Goal: Information Seeking & Learning: Learn about a topic

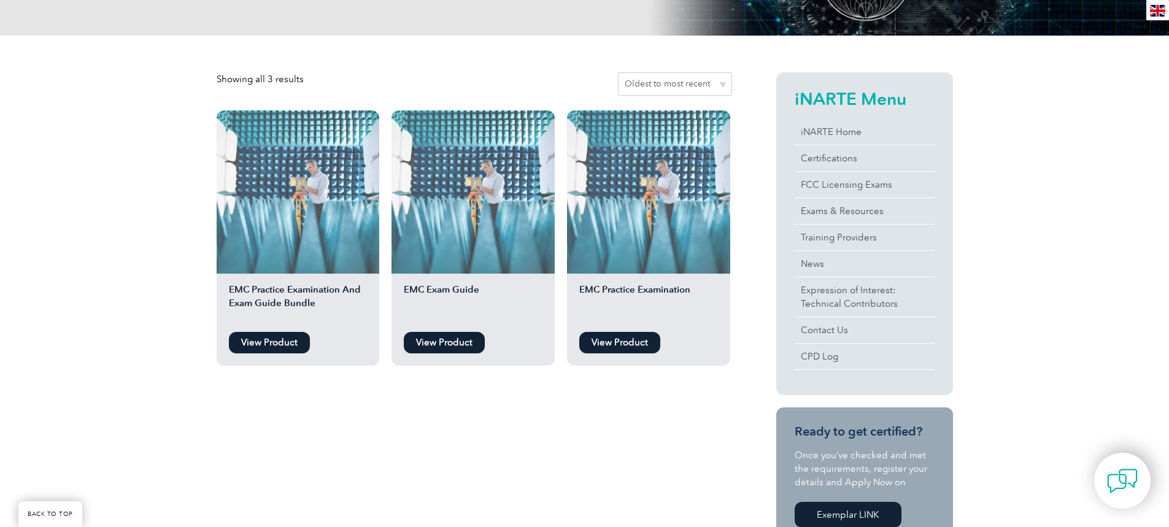
scroll to position [245, 0]
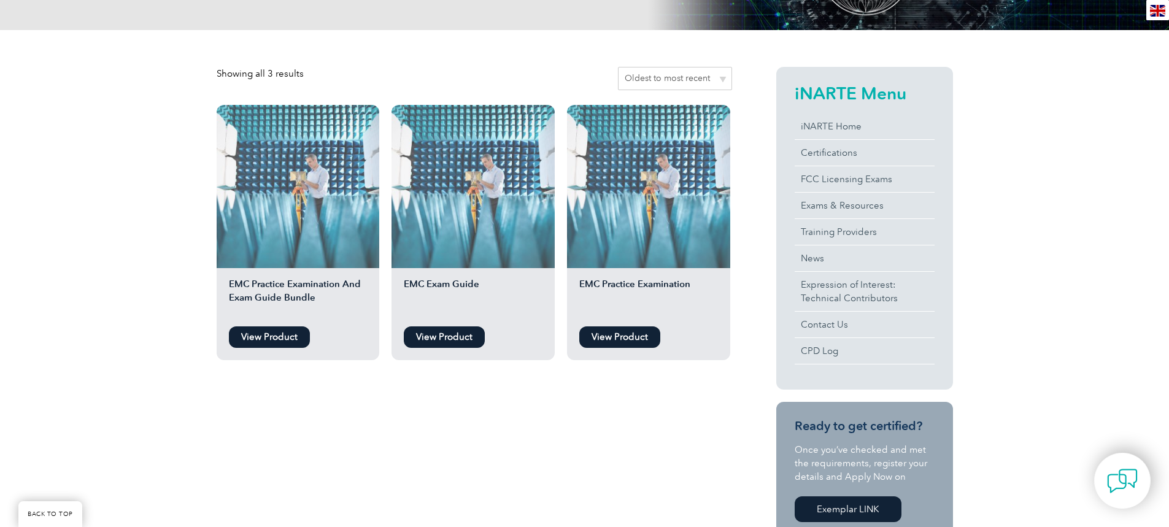
click at [641, 339] on link "View Product" at bounding box center [619, 336] width 81 height 21
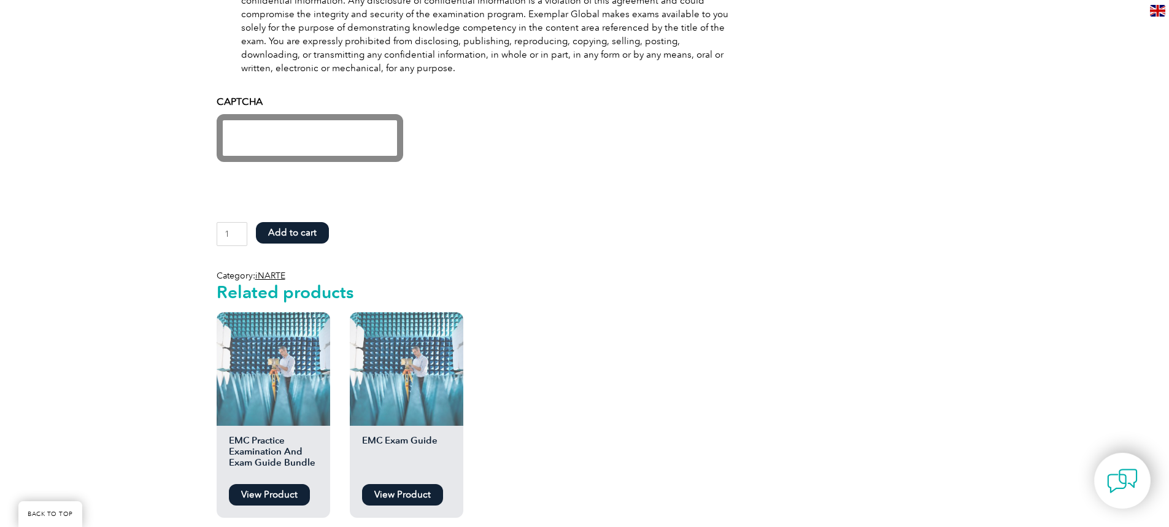
scroll to position [859, 0]
click at [393, 493] on link "View Product" at bounding box center [402, 494] width 81 height 21
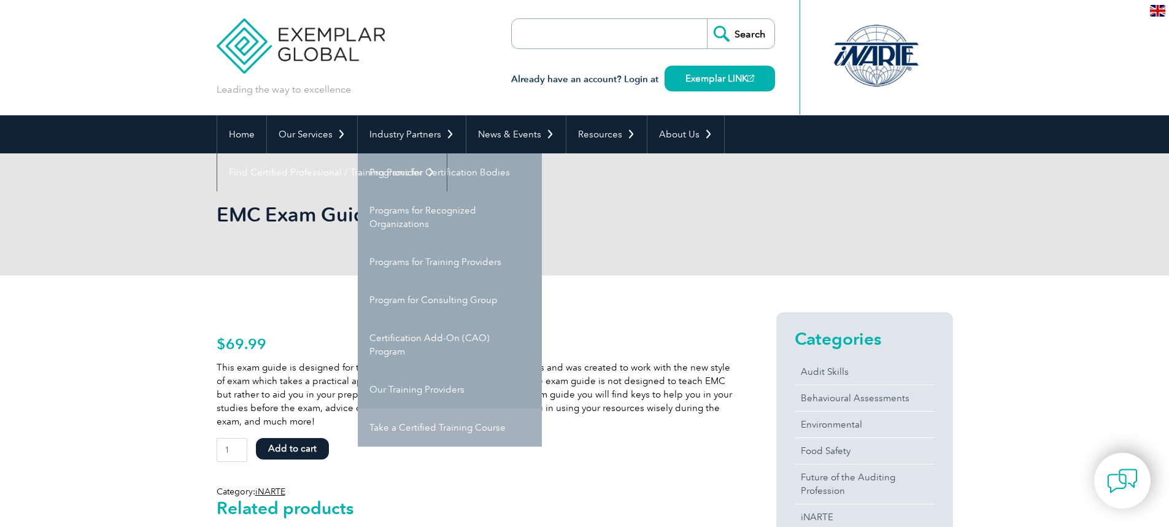
click at [501, 434] on link "Take a Certified Training Course" at bounding box center [450, 428] width 184 height 38
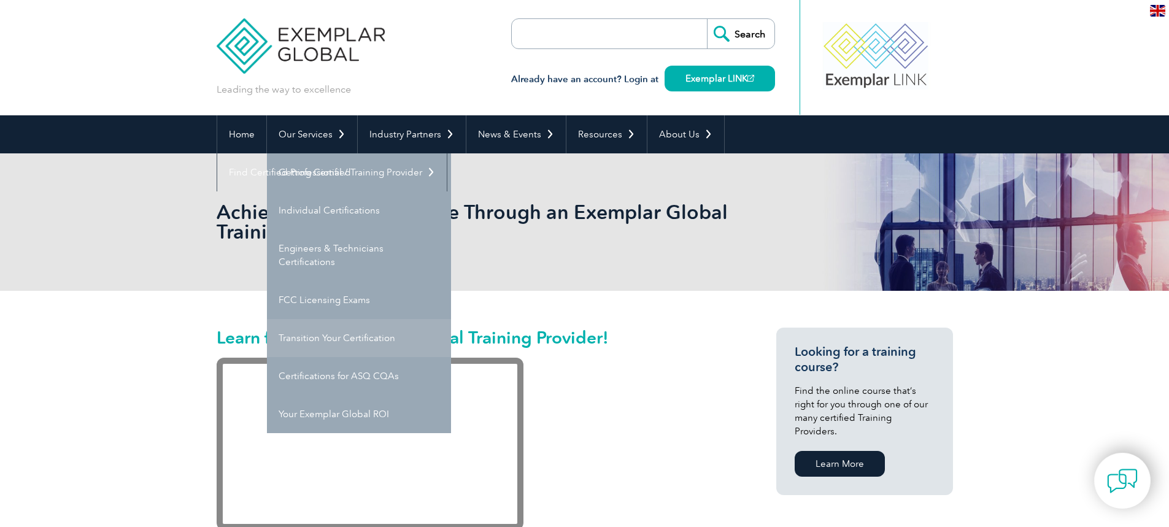
click at [406, 347] on link "Transition Your Certification" at bounding box center [359, 338] width 184 height 38
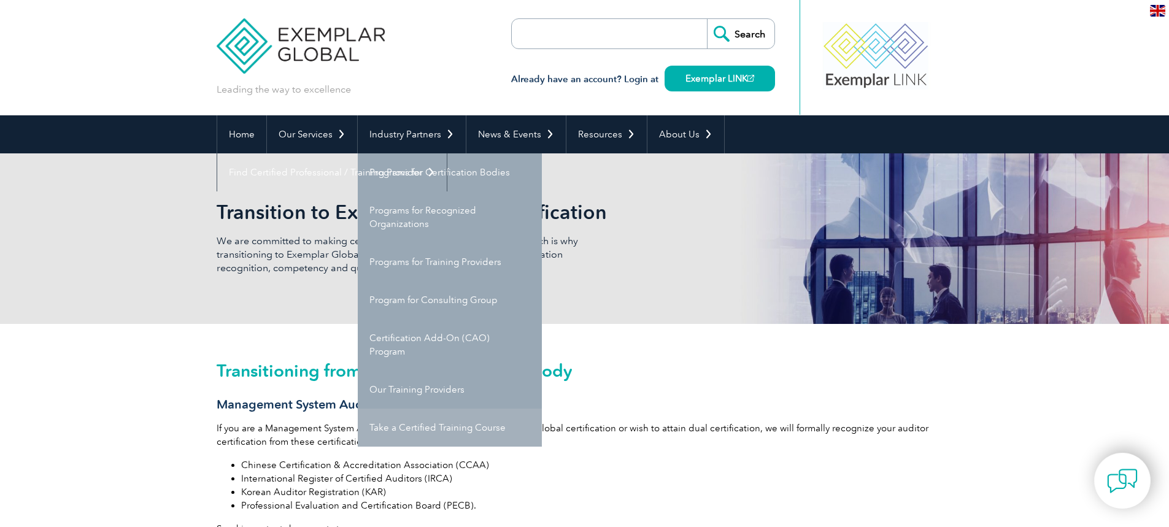
click at [495, 420] on link "Take a Certified Training Course" at bounding box center [450, 428] width 184 height 38
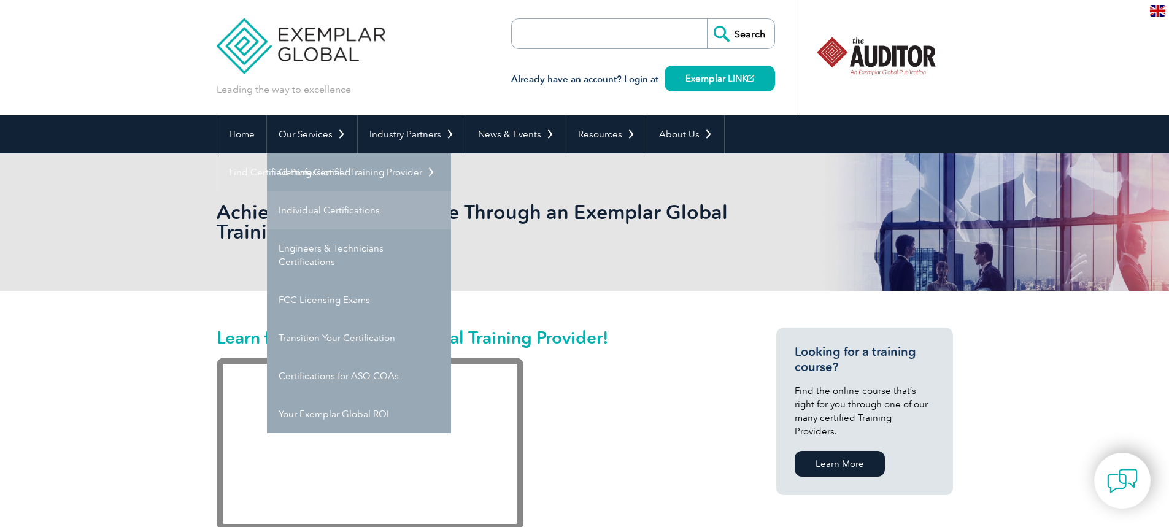
click at [311, 206] on link "Individual Certifications" at bounding box center [359, 210] width 184 height 38
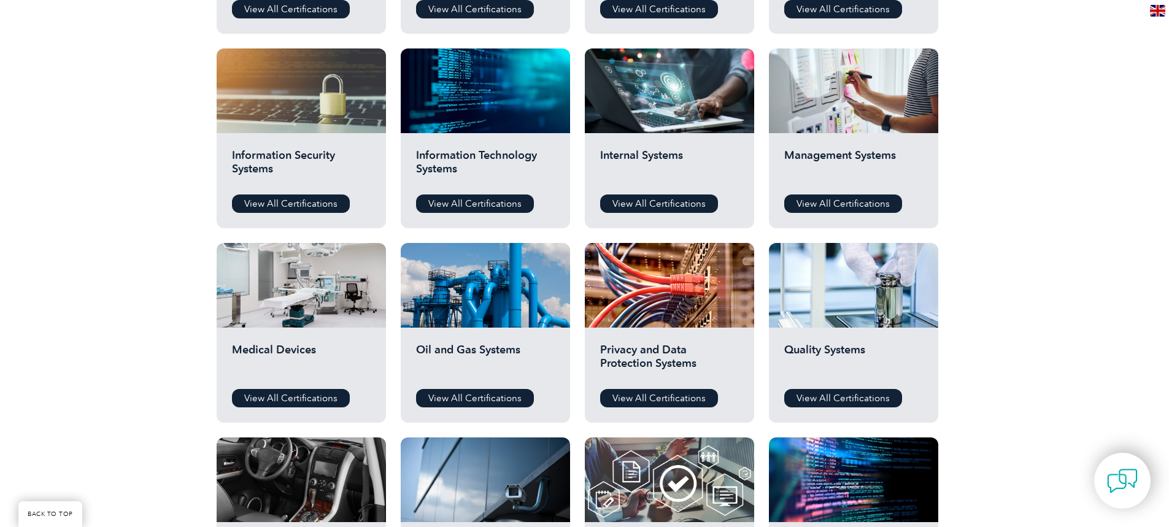
scroll to position [368, 0]
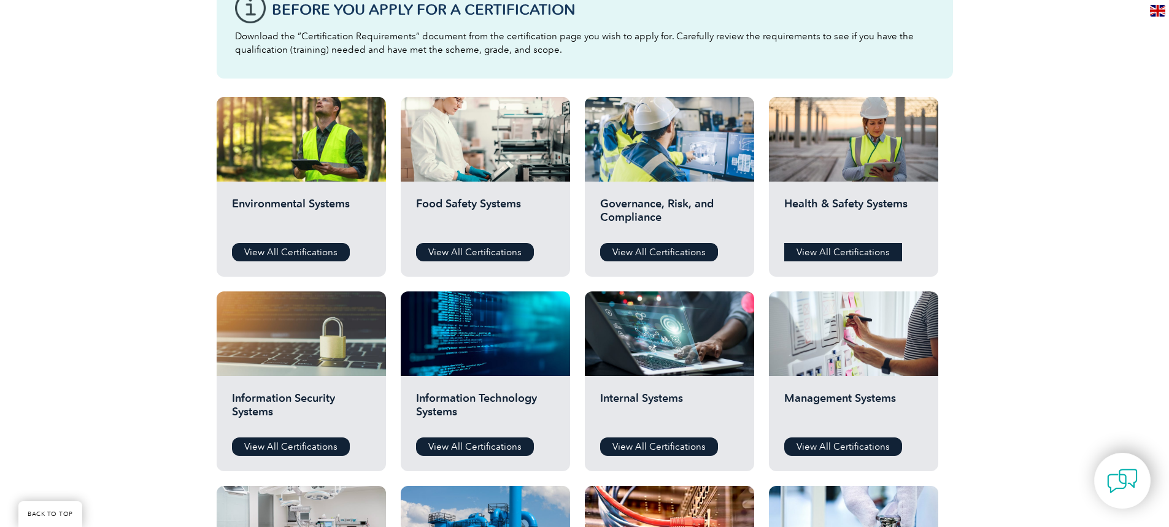
click at [870, 249] on link "View All Certifications" at bounding box center [843, 252] width 118 height 18
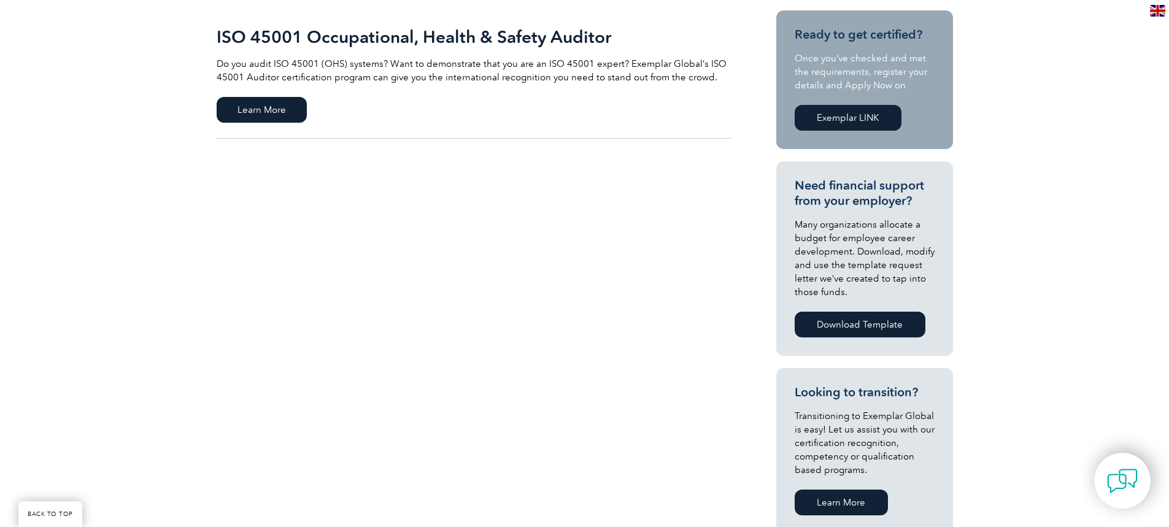
scroll to position [123, 0]
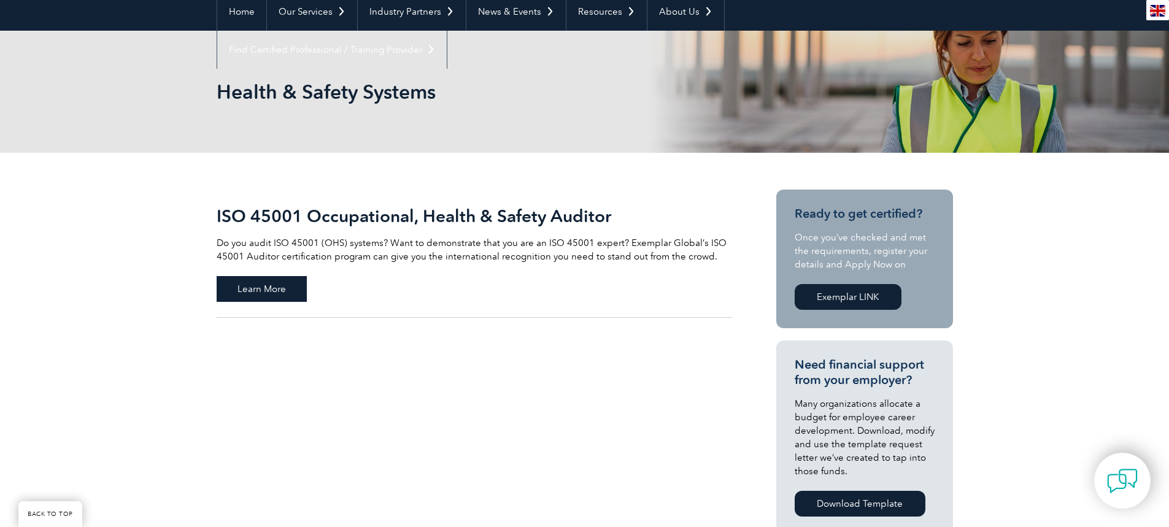
click at [270, 291] on span "Learn More" at bounding box center [262, 289] width 90 height 26
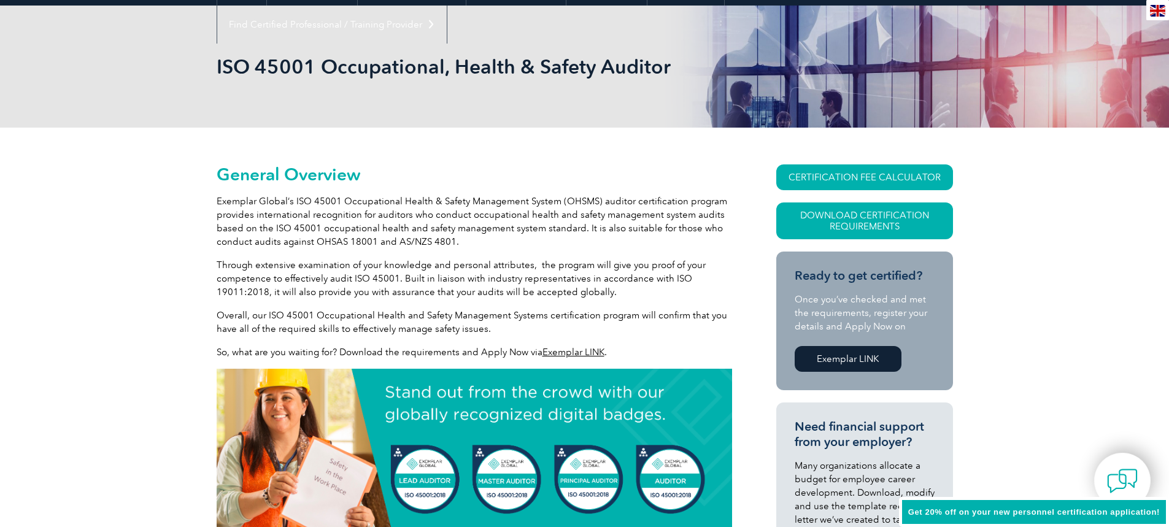
scroll to position [368, 0]
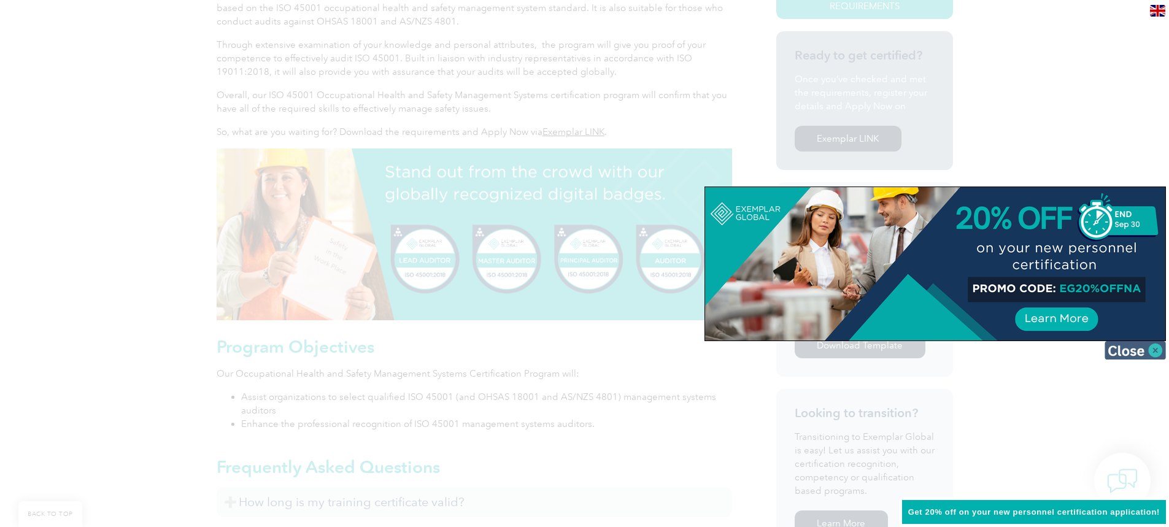
click at [1153, 349] on img at bounding box center [1135, 350] width 61 height 18
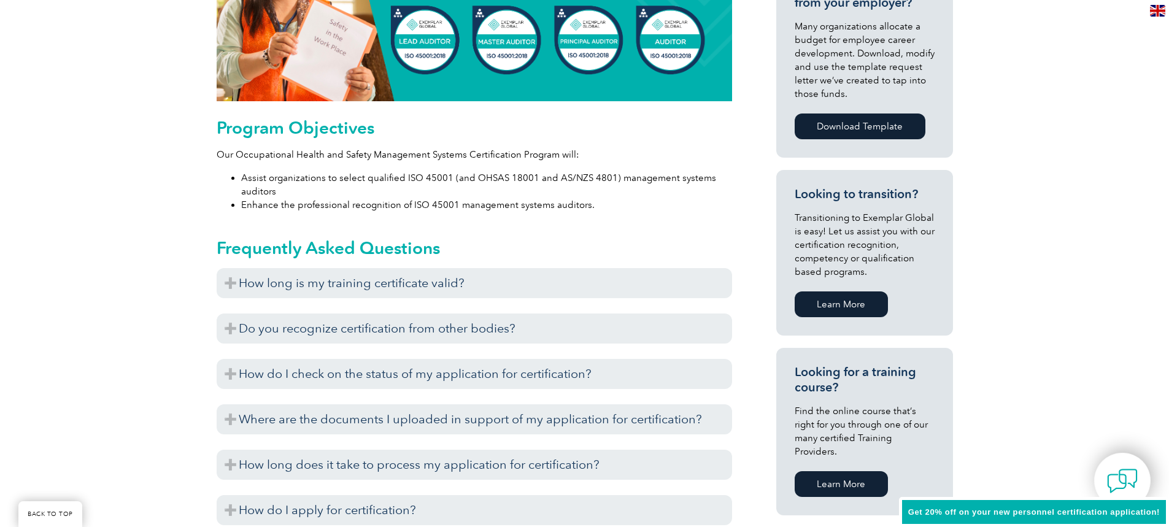
scroll to position [614, 0]
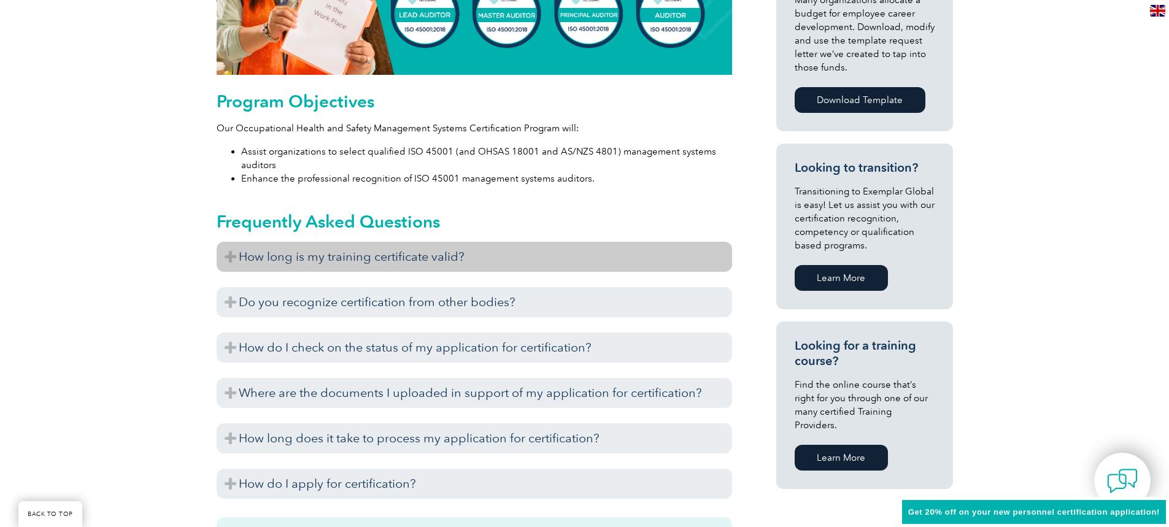
click at [295, 265] on h3 "How long is my training certificate valid?" at bounding box center [475, 257] width 516 height 30
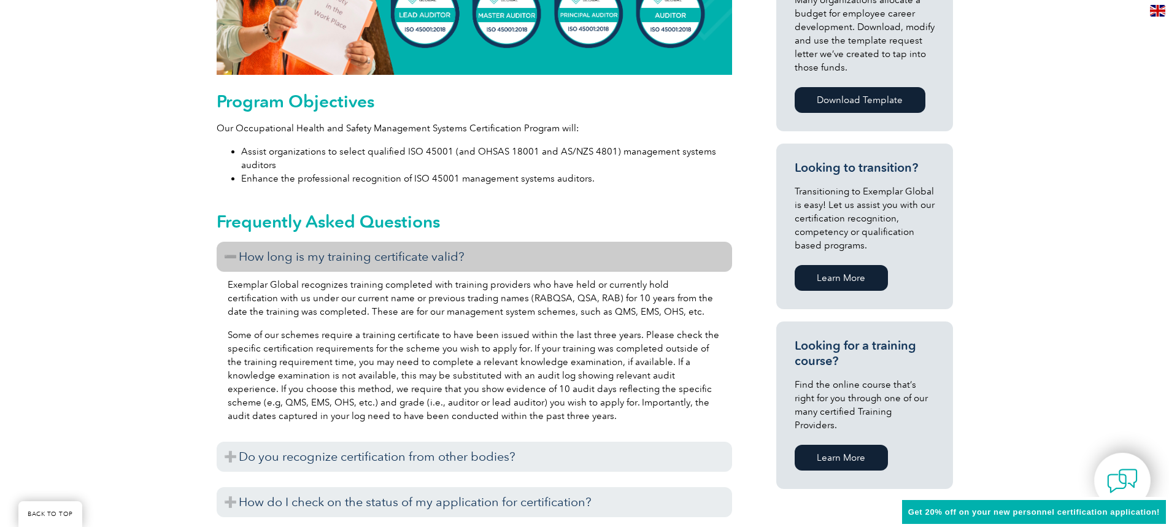
click at [296, 265] on h3 "How long is my training certificate valid?" at bounding box center [475, 257] width 516 height 30
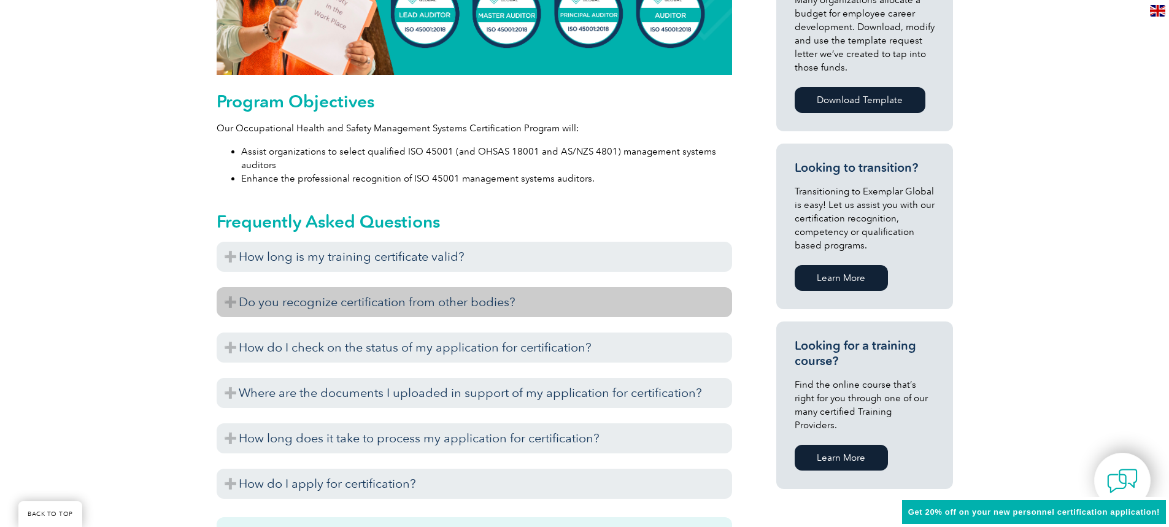
click at [413, 311] on h3 "Do you recognize certification from other bodies?" at bounding box center [475, 302] width 516 height 30
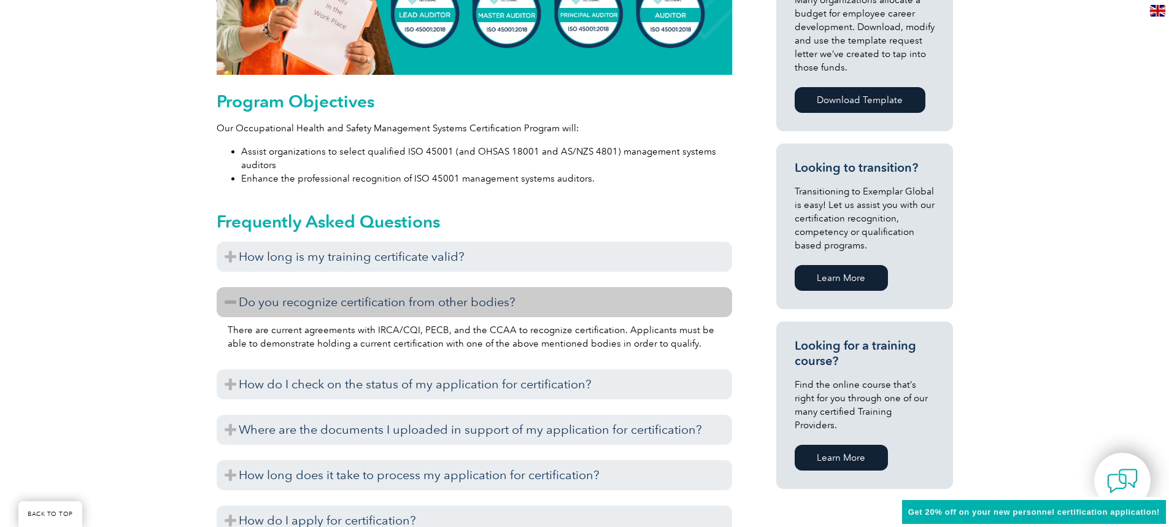
click at [411, 310] on h3 "Do you recognize certification from other bodies?" at bounding box center [475, 302] width 516 height 30
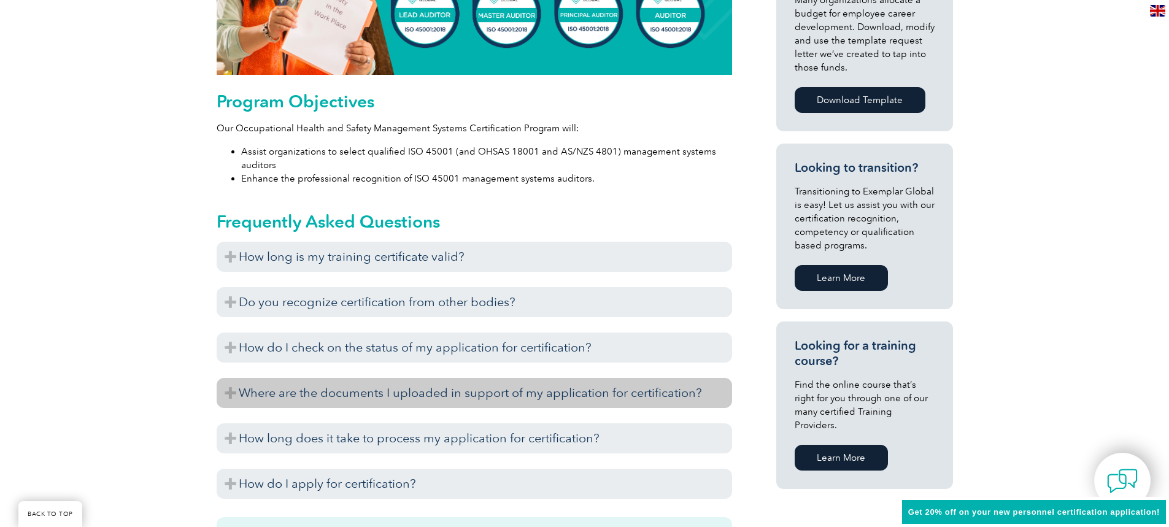
click at [400, 401] on h3 "Where are the documents I uploaded in support of my application for certificati…" at bounding box center [475, 393] width 516 height 30
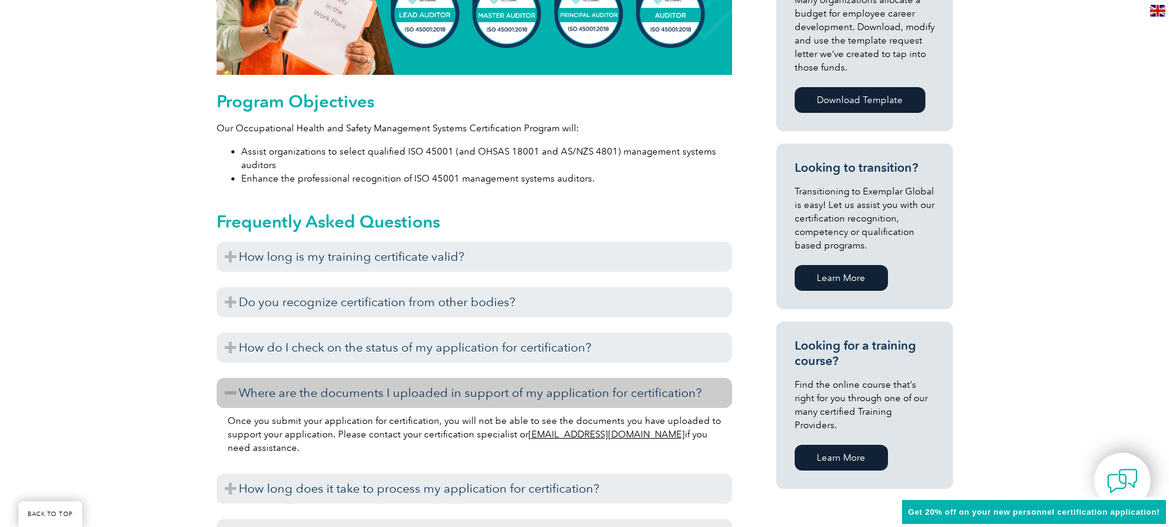
click at [400, 401] on h3 "Where are the documents I uploaded in support of my application for certificati…" at bounding box center [475, 393] width 516 height 30
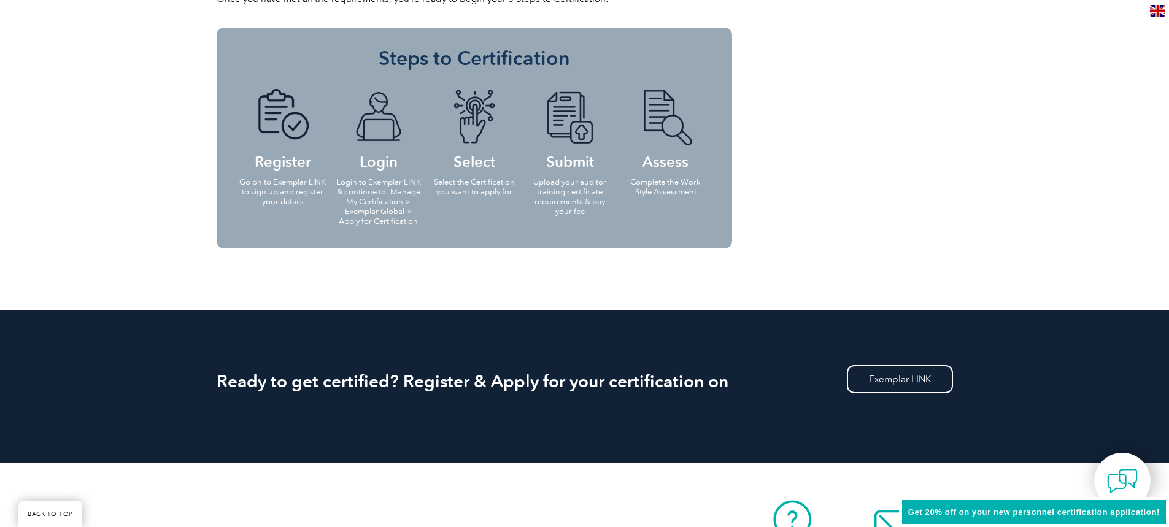
scroll to position [1289, 0]
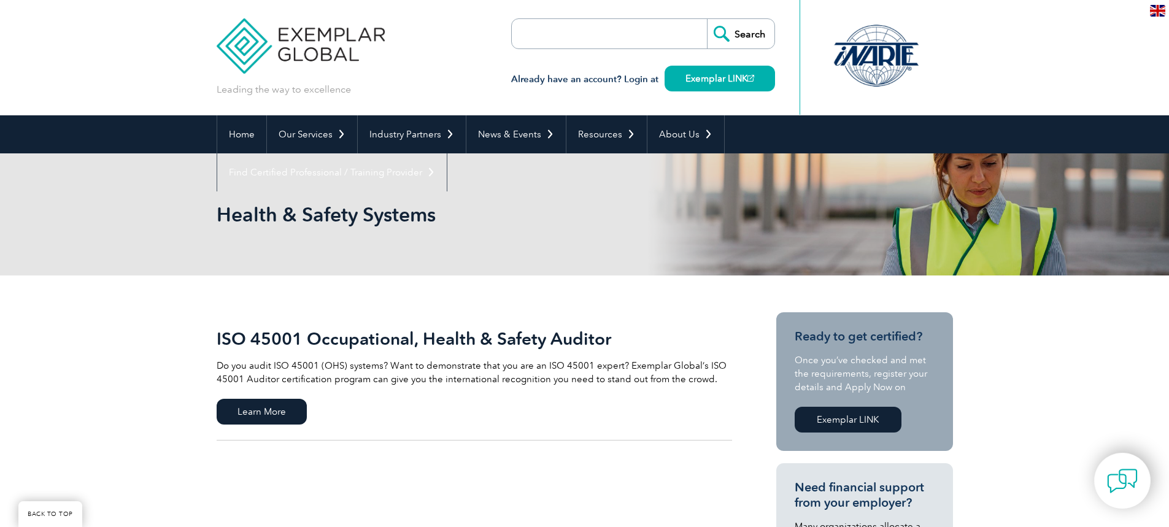
scroll to position [123, 0]
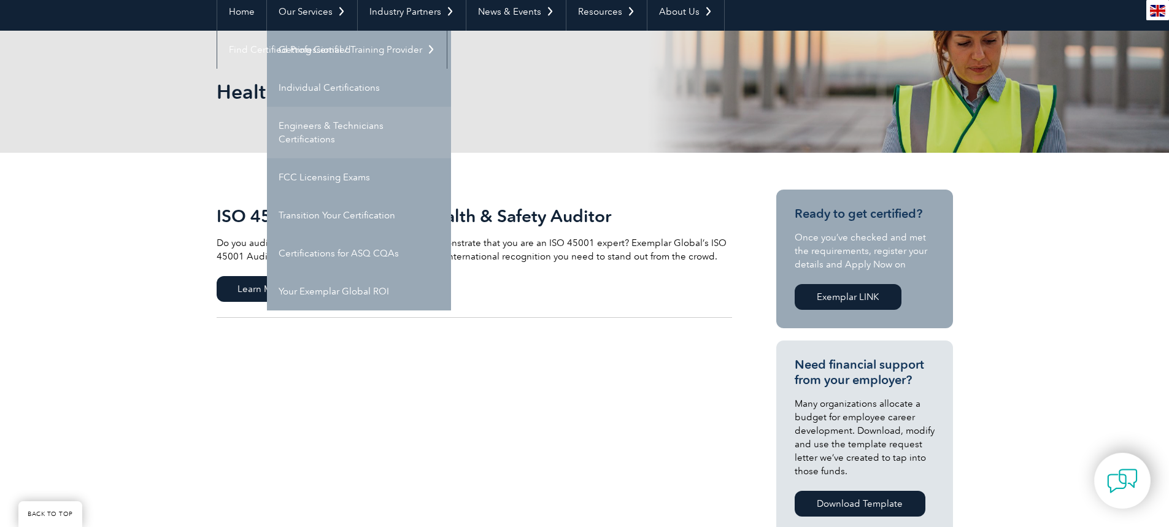
click at [328, 143] on link "Engineers & Technicians Certifications" at bounding box center [359, 133] width 184 height 52
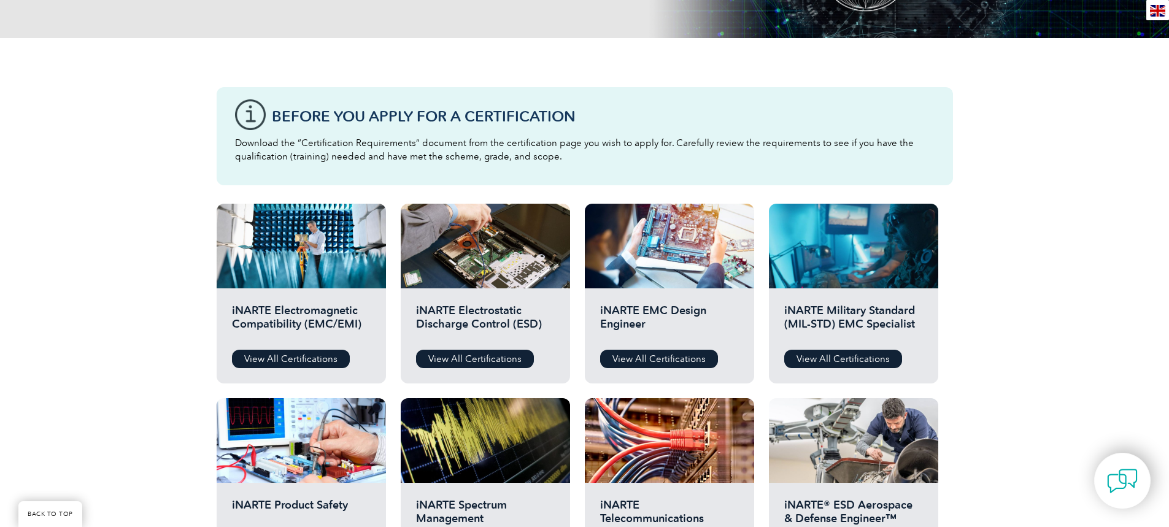
scroll to position [307, 0]
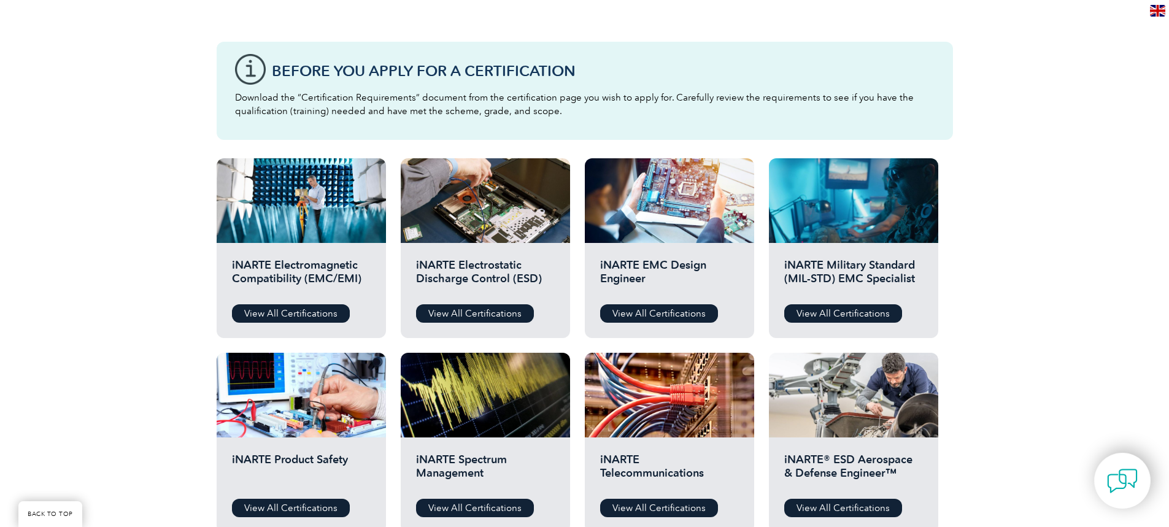
click at [137, 311] on div "Before You Apply For a Certification Download the “Certification Requirements” …" at bounding box center [584, 386] width 1169 height 786
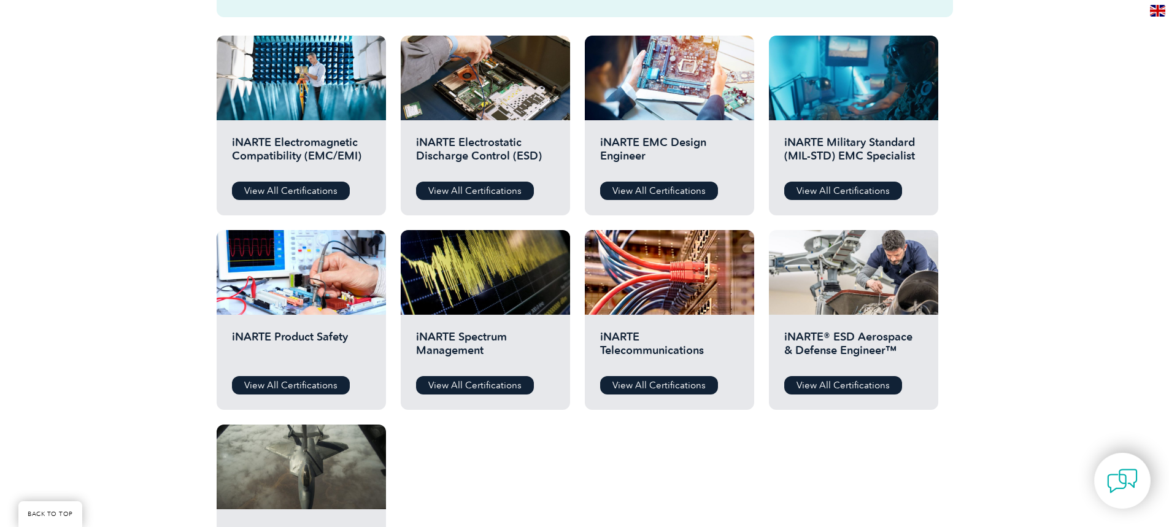
scroll to position [491, 0]
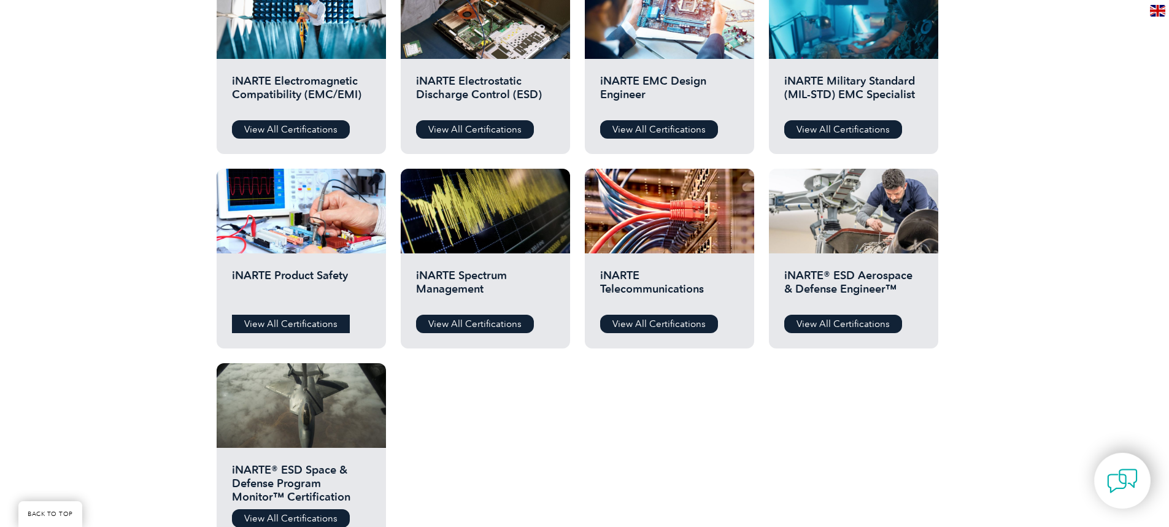
click at [267, 325] on link "View All Certifications" at bounding box center [291, 324] width 118 height 18
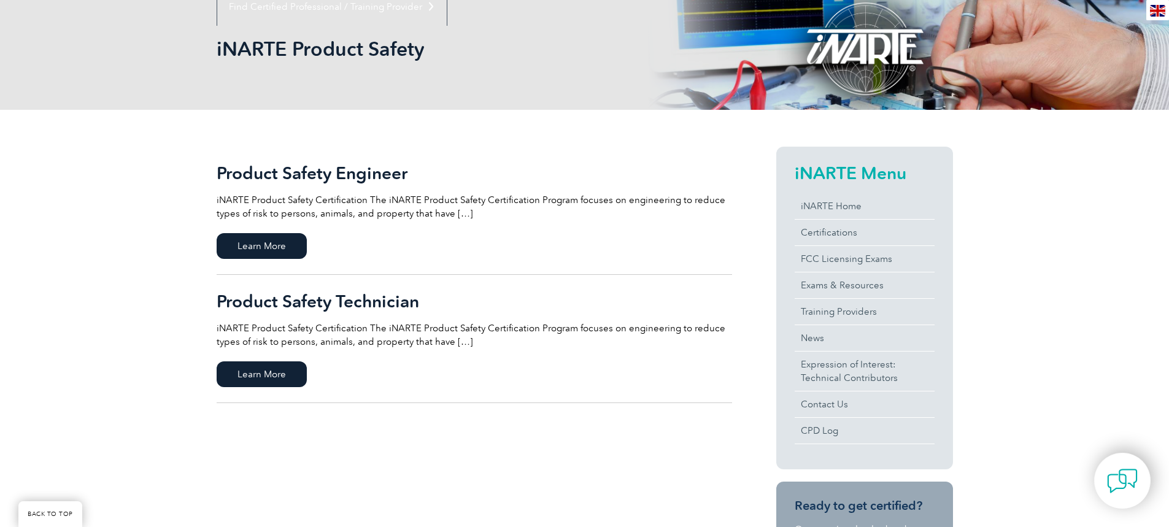
scroll to position [184, 0]
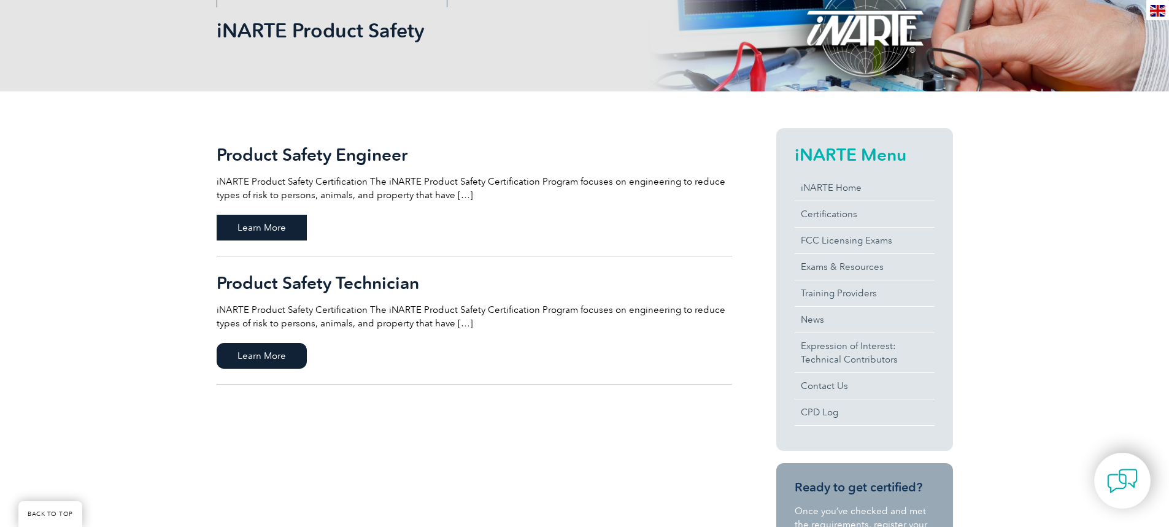
click at [271, 234] on span "Learn More" at bounding box center [262, 228] width 90 height 26
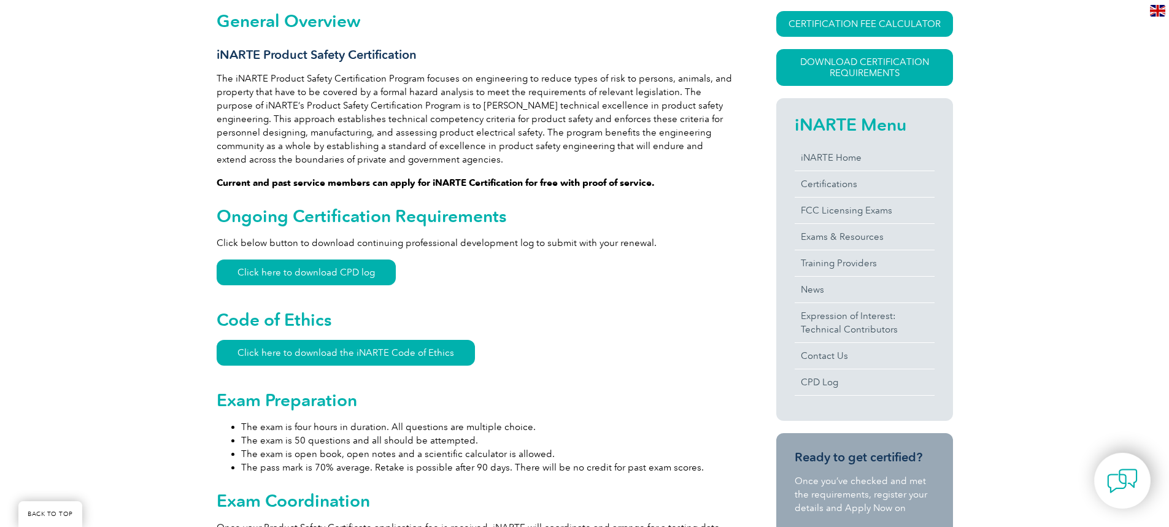
scroll to position [307, 0]
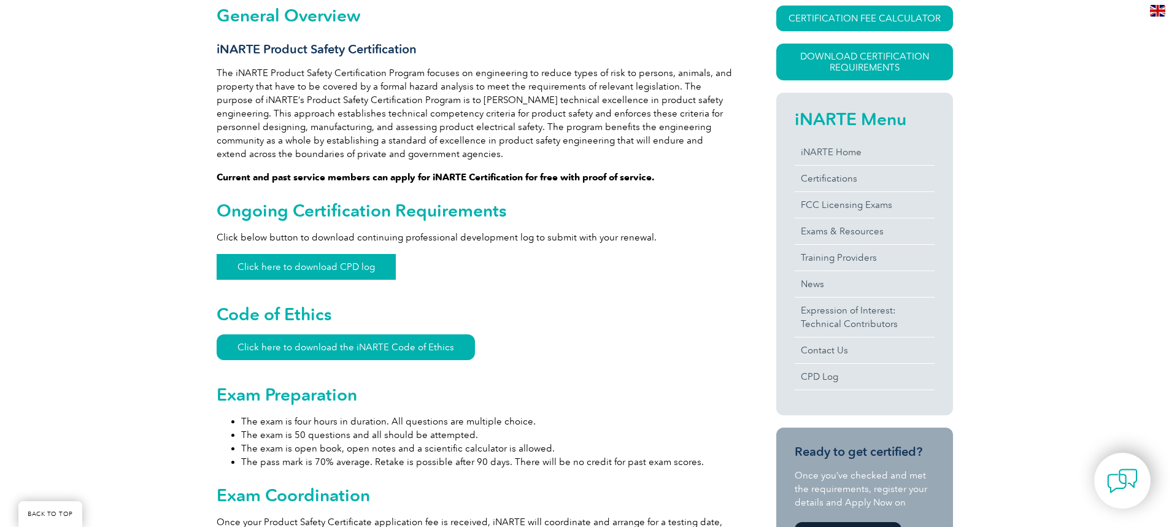
click at [368, 267] on link "Click here to download CPD log" at bounding box center [306, 267] width 179 height 26
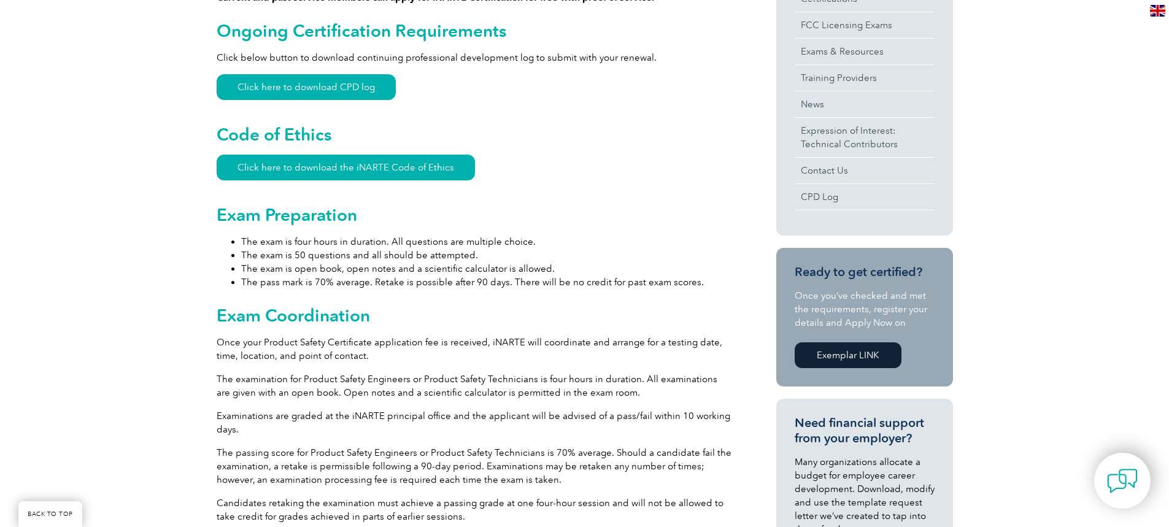
scroll to position [491, 0]
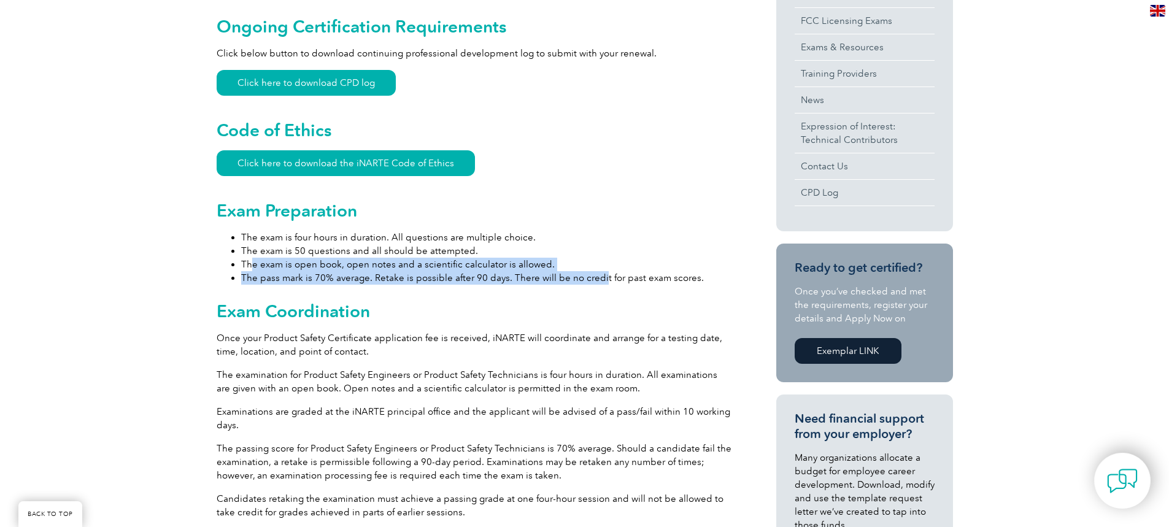
drag, startPoint x: 253, startPoint y: 270, endPoint x: 608, endPoint y: 279, distance: 354.8
click at [598, 278] on ul "The exam is four hours in duration. All questions are multiple choice. The exam…" at bounding box center [475, 258] width 516 height 54
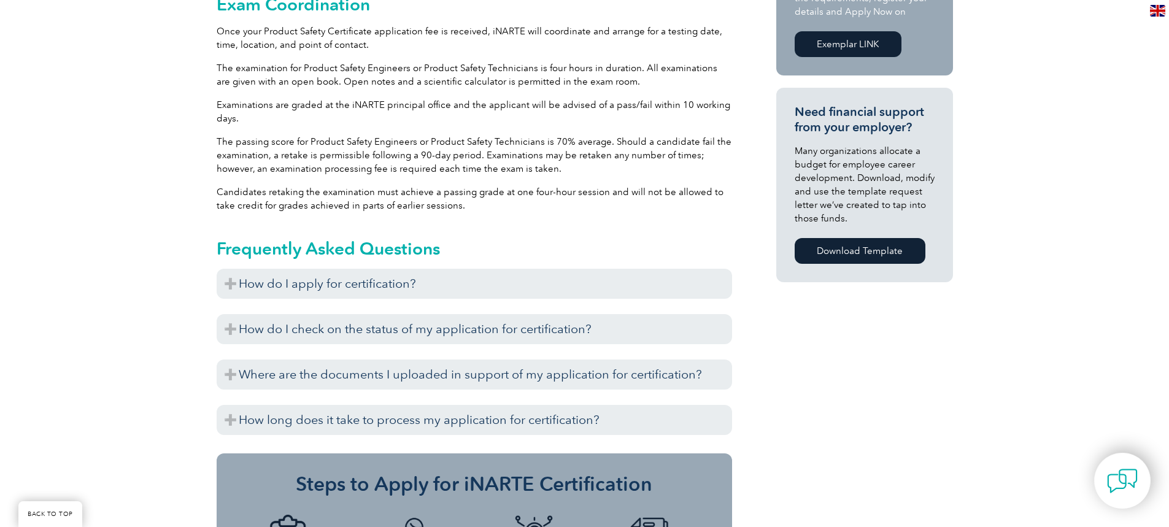
scroll to position [368, 0]
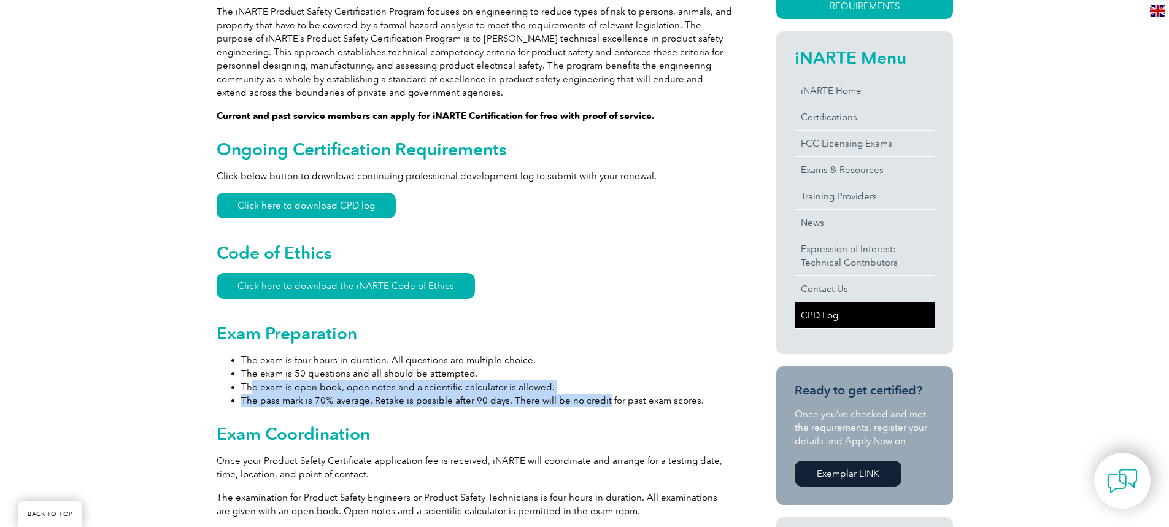
click at [822, 322] on link "CPD Log" at bounding box center [865, 316] width 140 height 26
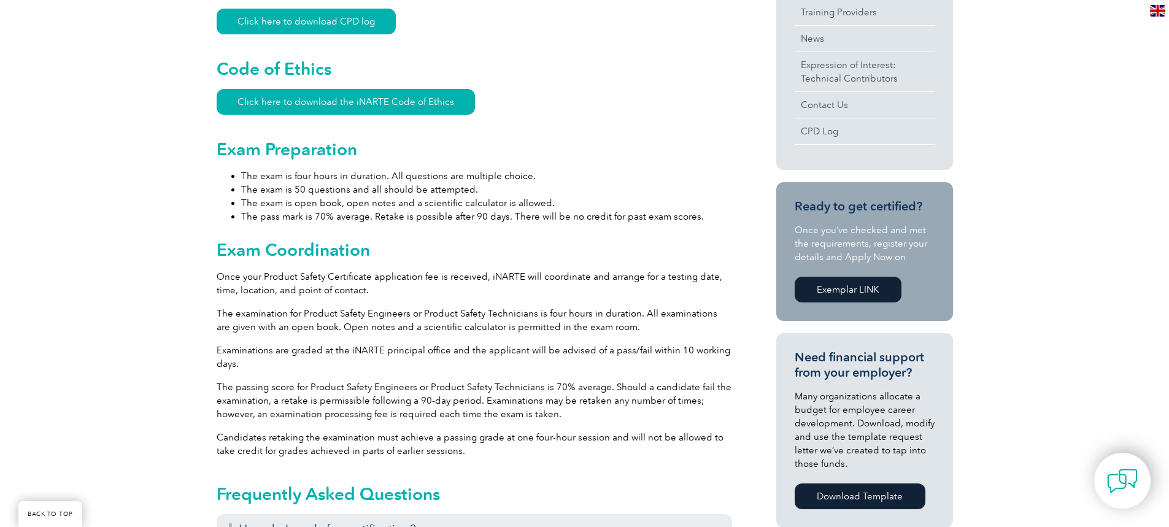
scroll to position [614, 0]
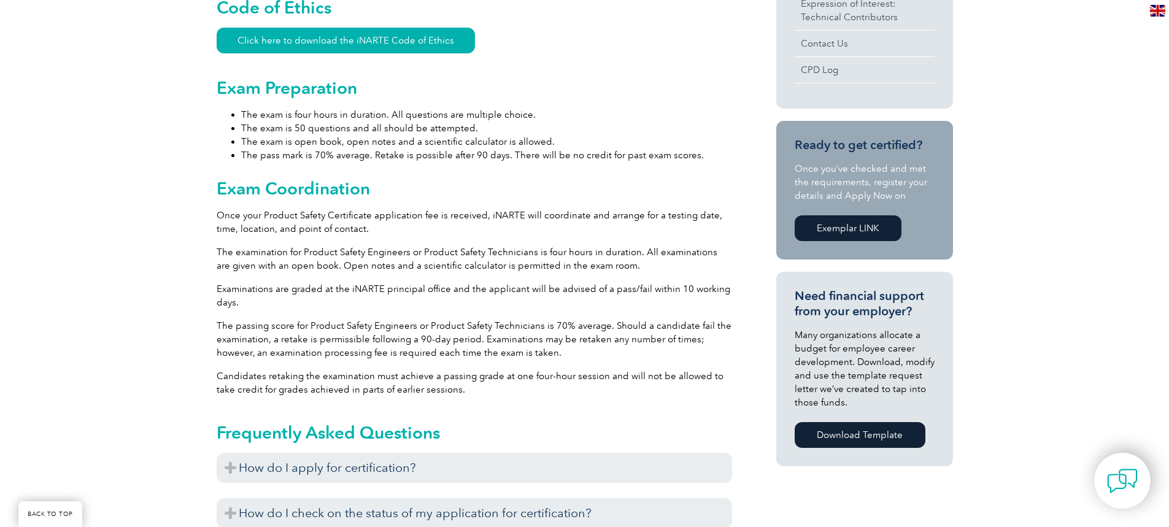
click at [563, 410] on div "Frequently Asked Questions How do I apply for certification? If you are a new c…" at bounding box center [475, 515] width 516 height 219
click at [831, 231] on link "Exemplar LINK" at bounding box center [848, 228] width 107 height 26
